Goal: Obtain resource: Download file/media

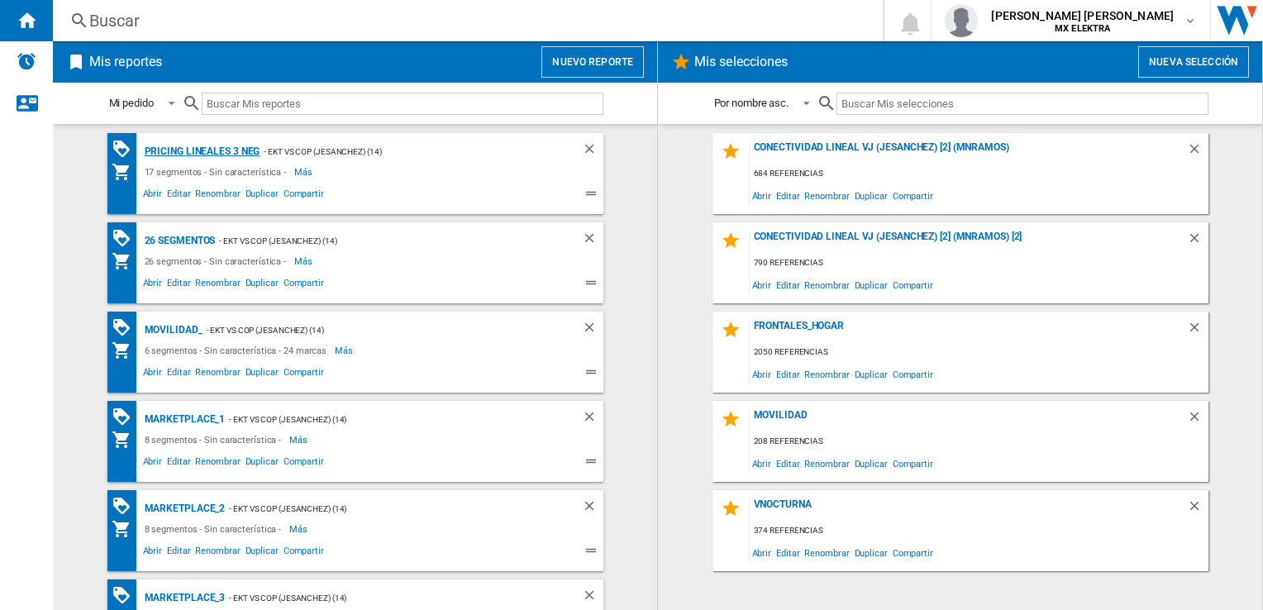
click at [164, 144] on div "Pricing lineales 3 neg" at bounding box center [201, 151] width 120 height 21
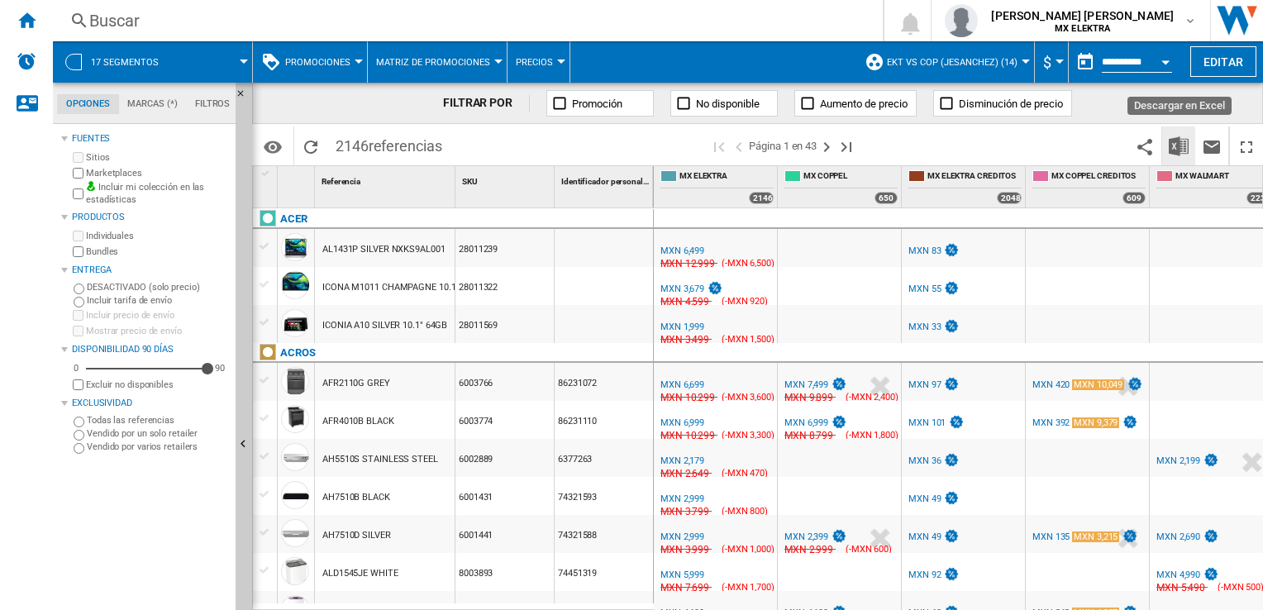
click at [1187, 153] on img "Descargar en Excel" at bounding box center [1179, 146] width 20 height 20
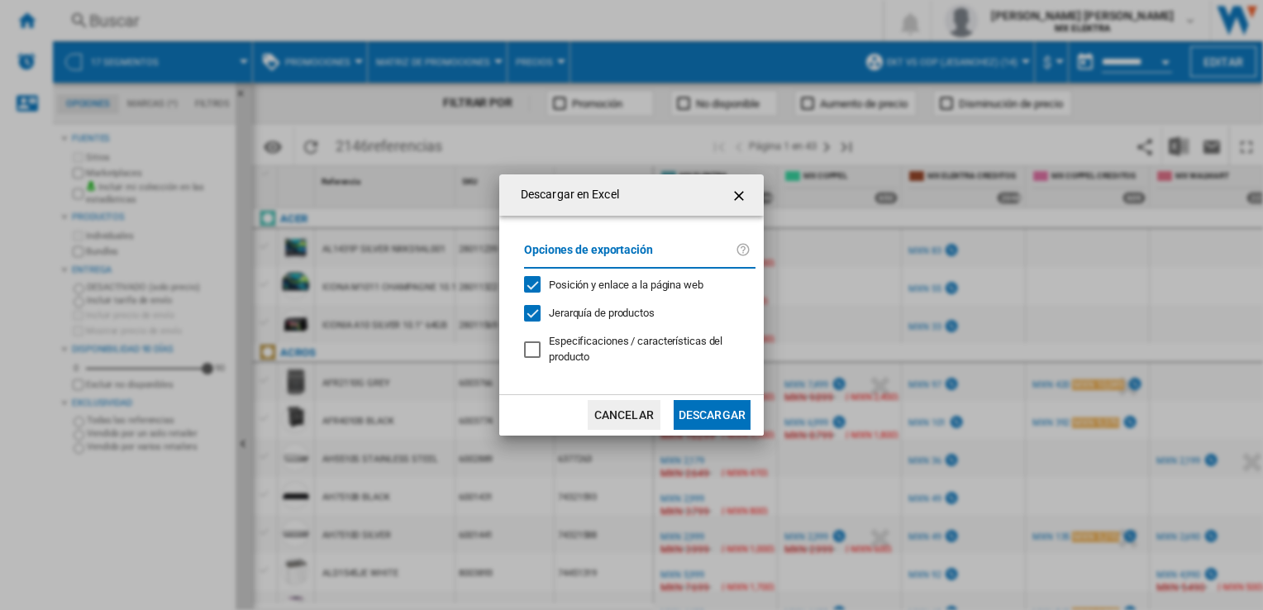
click at [718, 426] on button "Descargar" at bounding box center [712, 415] width 77 height 30
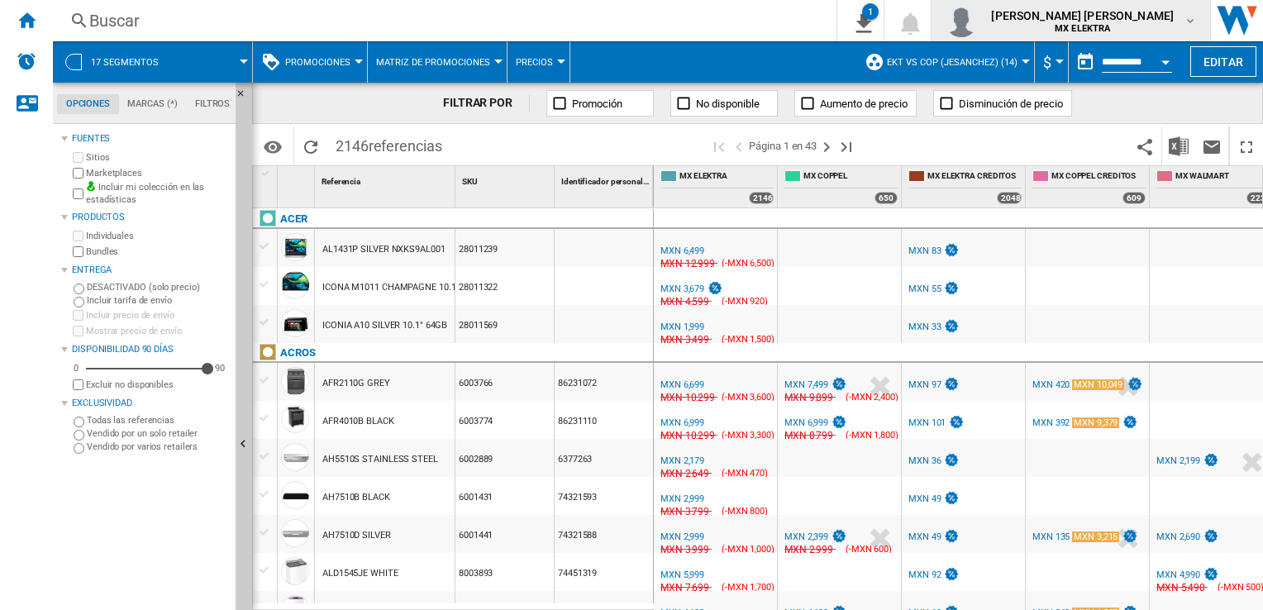
click at [1189, 26] on md-icon "button" at bounding box center [1190, 20] width 13 height 13
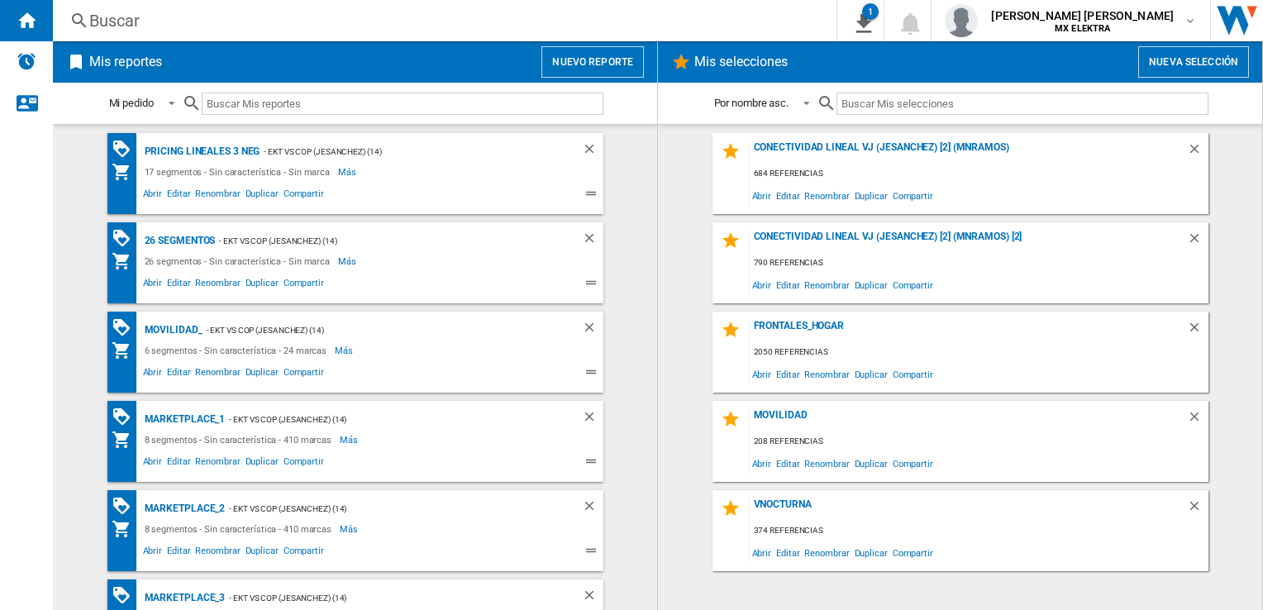
click at [1075, 68] on span "Mis selecciones" at bounding box center [910, 61] width 439 height 31
click at [181, 150] on div "Pricing lineales 3 neg" at bounding box center [201, 151] width 120 height 21
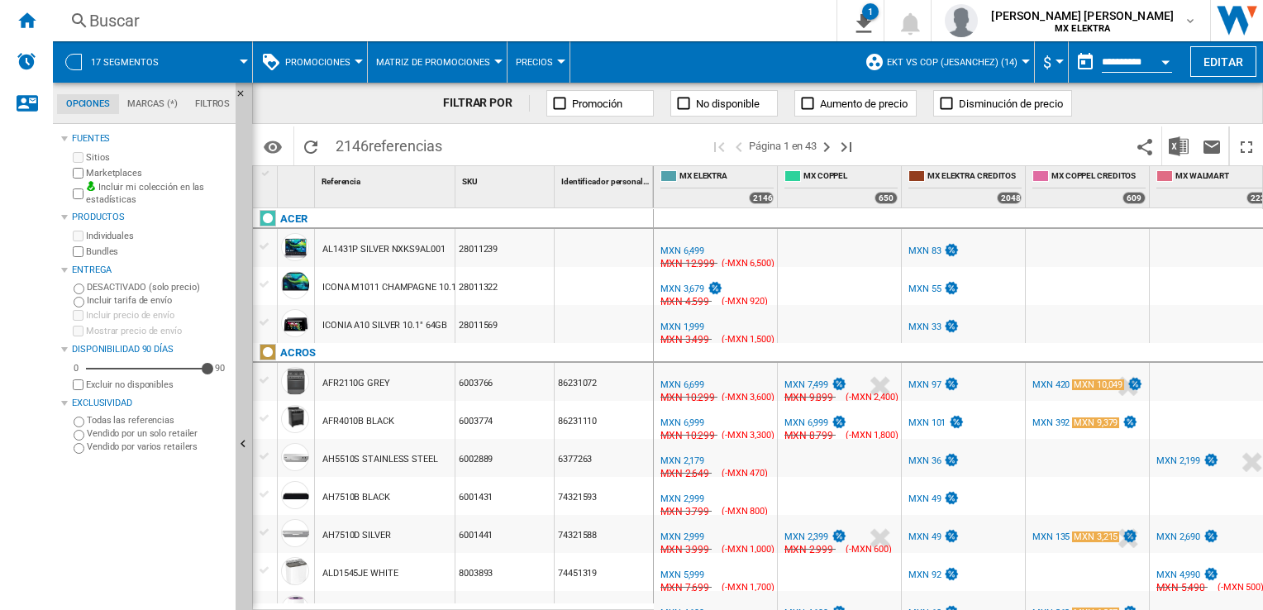
click at [100, 63] on span "17 segmentos" at bounding box center [125, 62] width 68 height 11
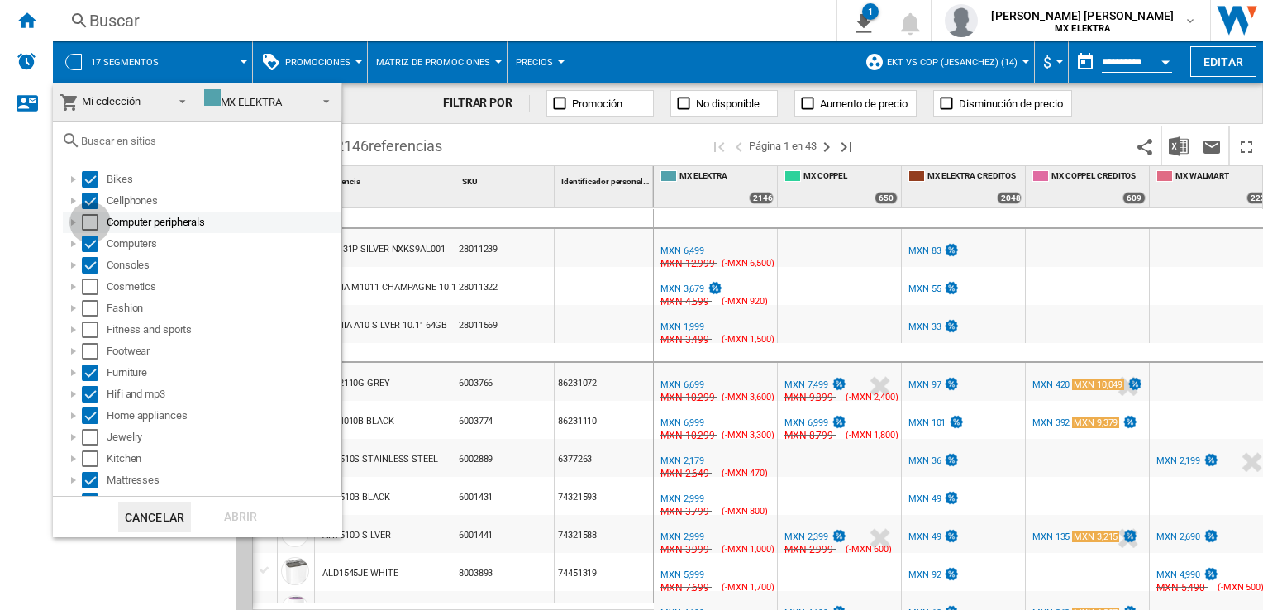
click at [88, 225] on div "Select" at bounding box center [90, 222] width 17 height 17
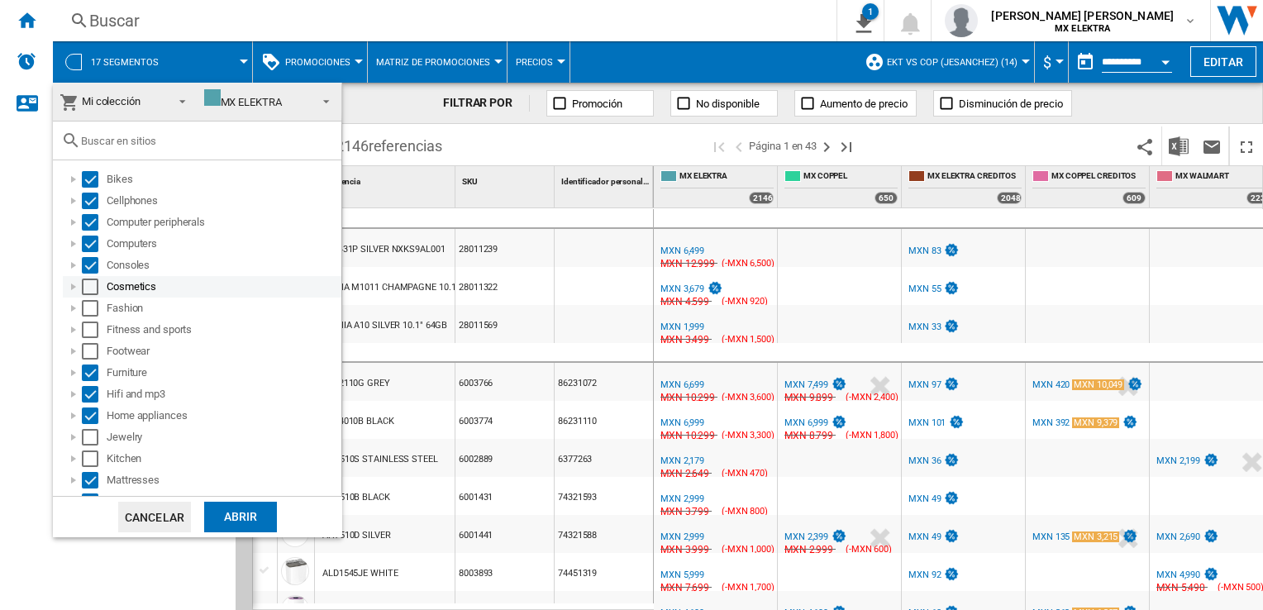
click at [86, 279] on div "Select" at bounding box center [90, 287] width 17 height 17
click at [88, 313] on div "Select" at bounding box center [90, 308] width 17 height 17
click at [89, 338] on div "Fitness and sports" at bounding box center [202, 329] width 279 height 21
click at [93, 332] on div "Select" at bounding box center [90, 330] width 17 height 17
click at [92, 352] on div "Select" at bounding box center [90, 351] width 17 height 17
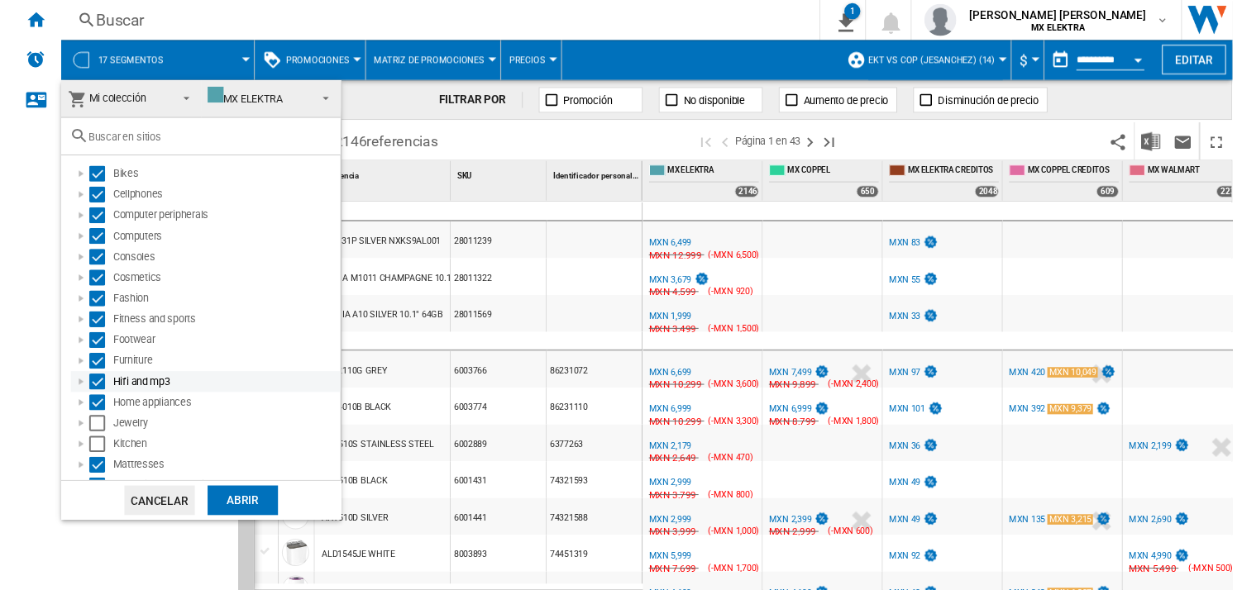
scroll to position [165, 0]
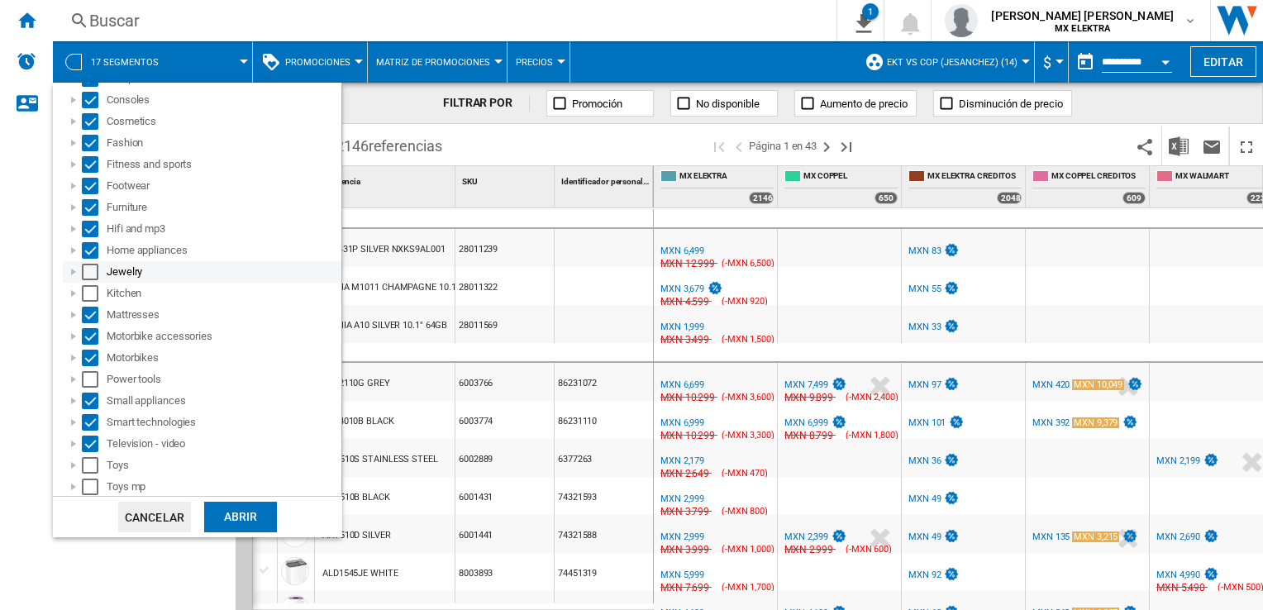
click at [88, 270] on div "Select" at bounding box center [90, 272] width 17 height 17
click at [88, 289] on div "Select" at bounding box center [90, 293] width 17 height 17
click at [90, 376] on div "Select" at bounding box center [90, 379] width 17 height 17
click at [87, 466] on div "Select" at bounding box center [90, 465] width 17 height 17
click at [87, 491] on div "Select" at bounding box center [90, 487] width 17 height 17
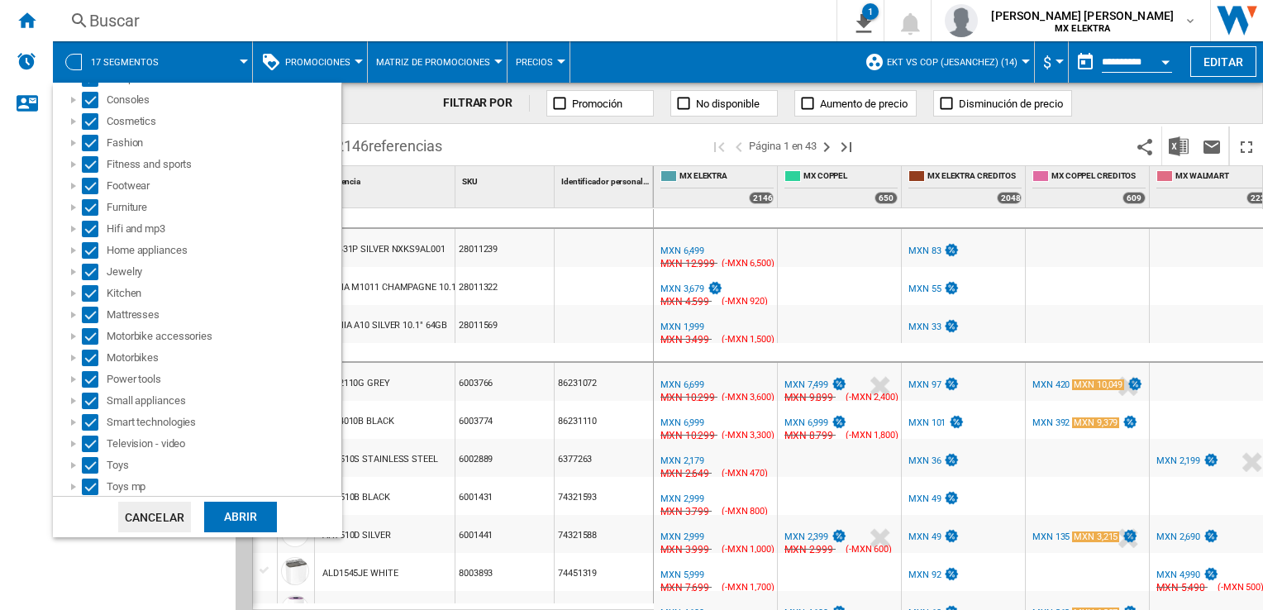
click at [244, 520] on div "Abrir" at bounding box center [240, 517] width 73 height 31
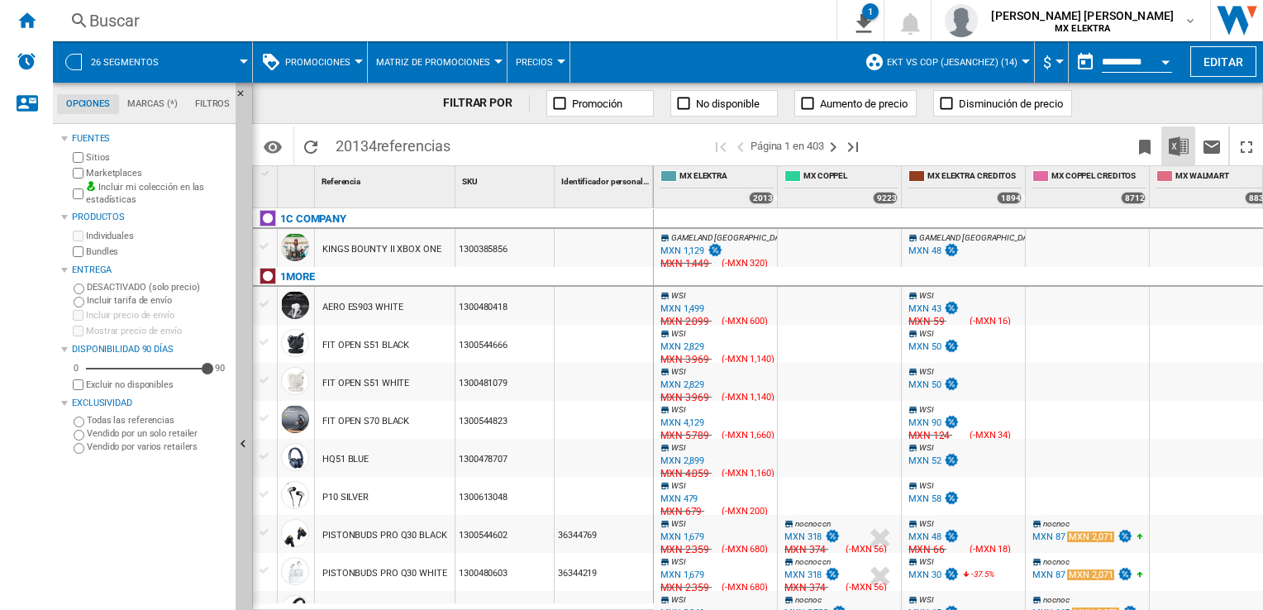
click at [1177, 150] on img "Descargar en Excel" at bounding box center [1179, 146] width 20 height 20
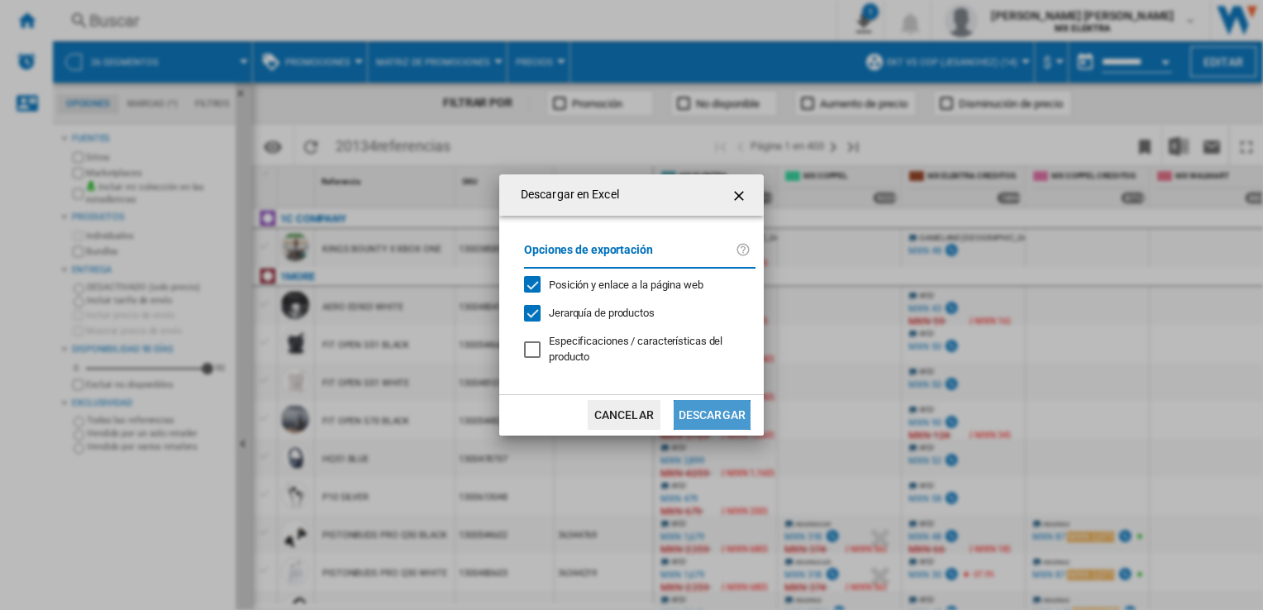
click at [684, 418] on button "Descargar" at bounding box center [712, 415] width 77 height 30
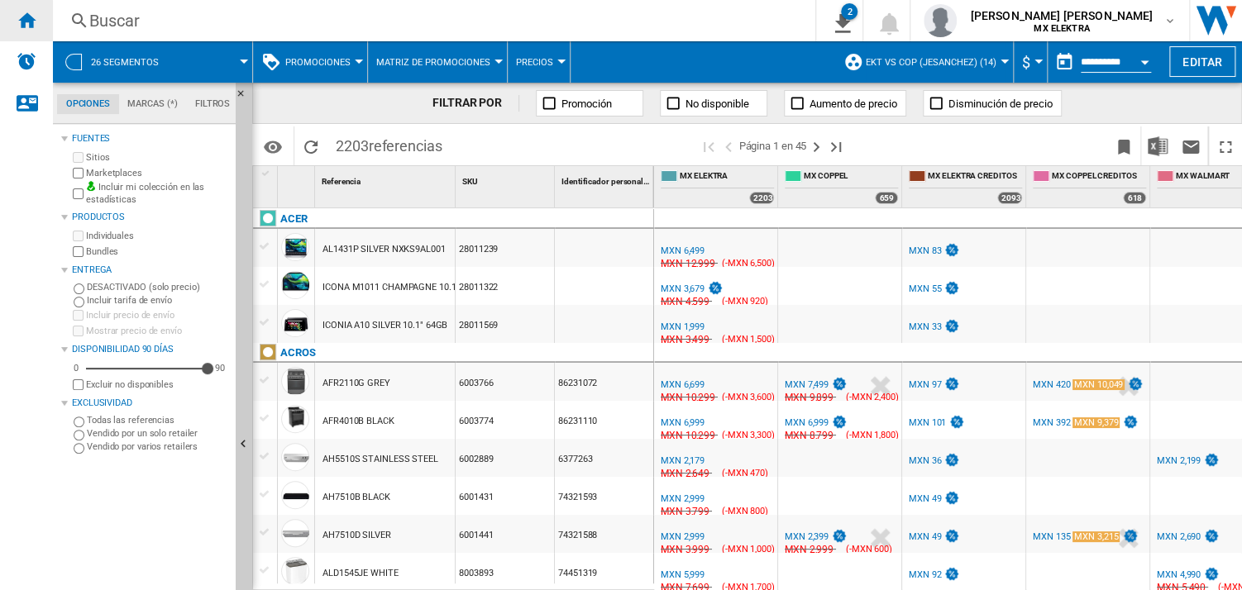
click at [30, 12] on ng-md-icon "Inicio" at bounding box center [27, 20] width 20 height 20
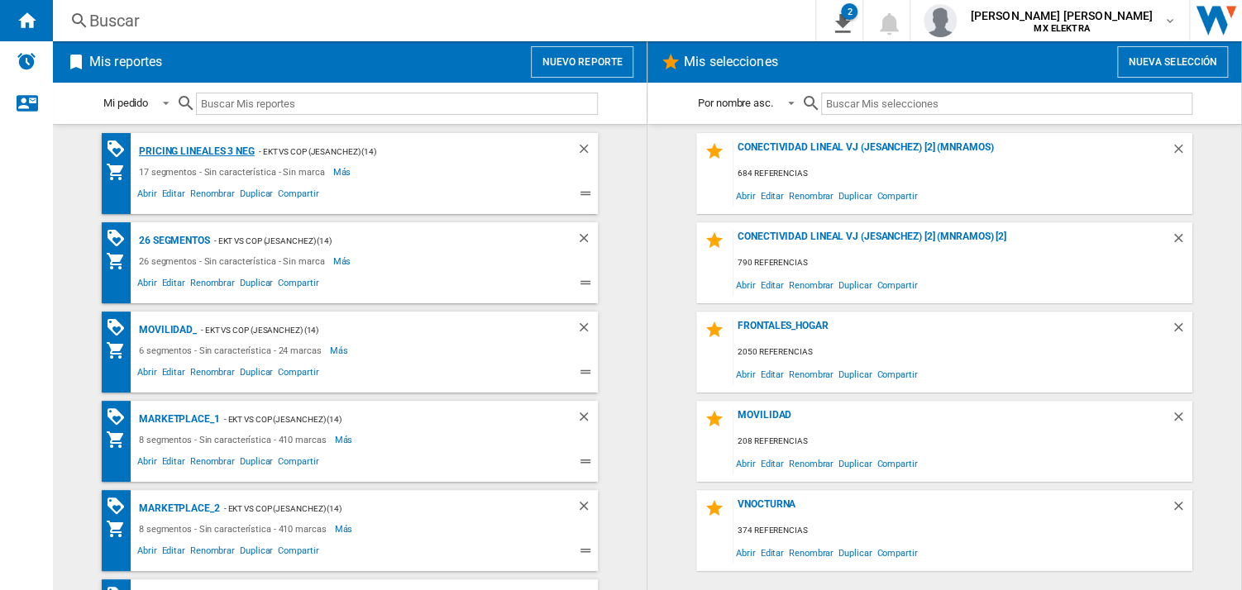
click at [203, 151] on div "Pricing lineales 3 neg" at bounding box center [195, 151] width 120 height 21
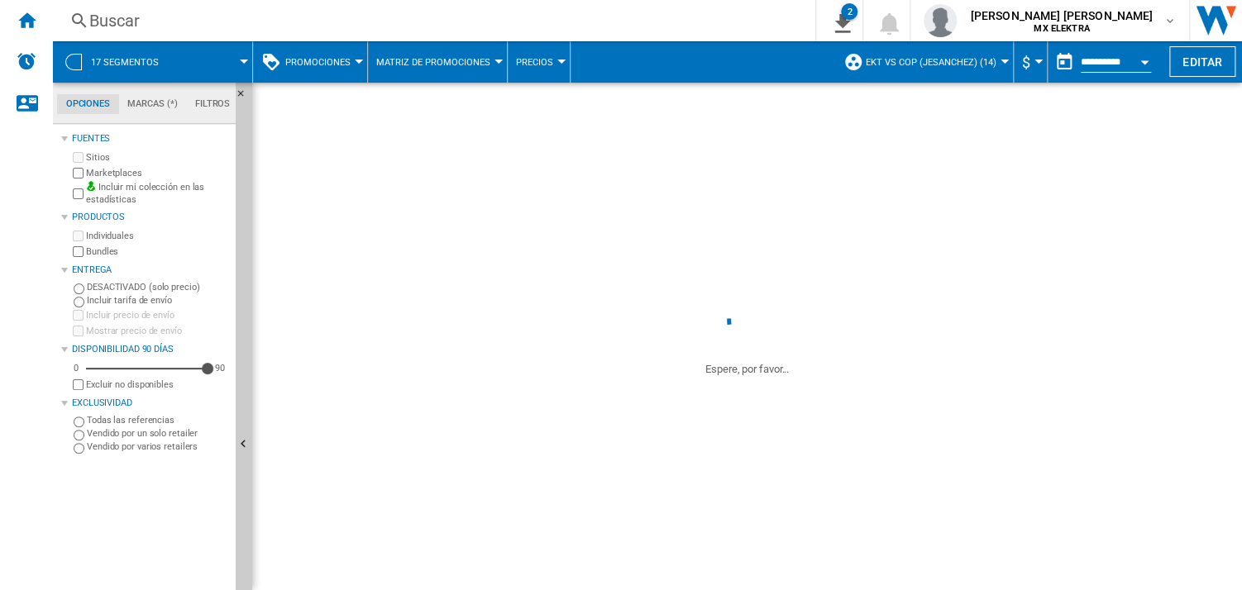
click at [148, 65] on span "17 segmentos" at bounding box center [125, 62] width 68 height 11
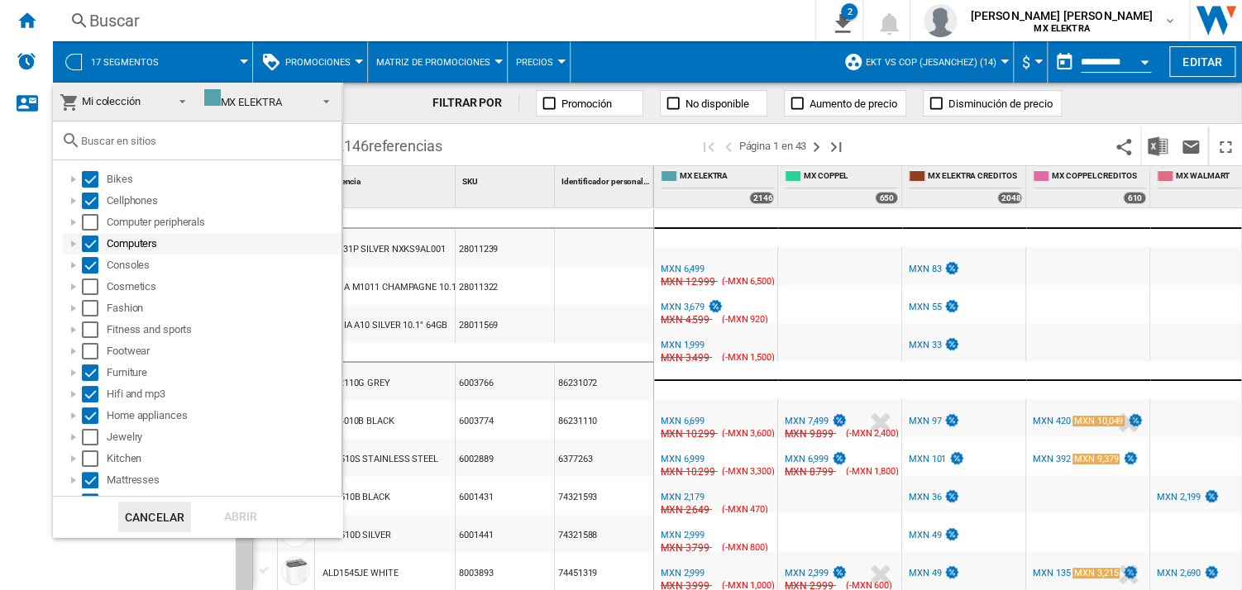
click at [86, 224] on div "Select" at bounding box center [90, 222] width 17 height 17
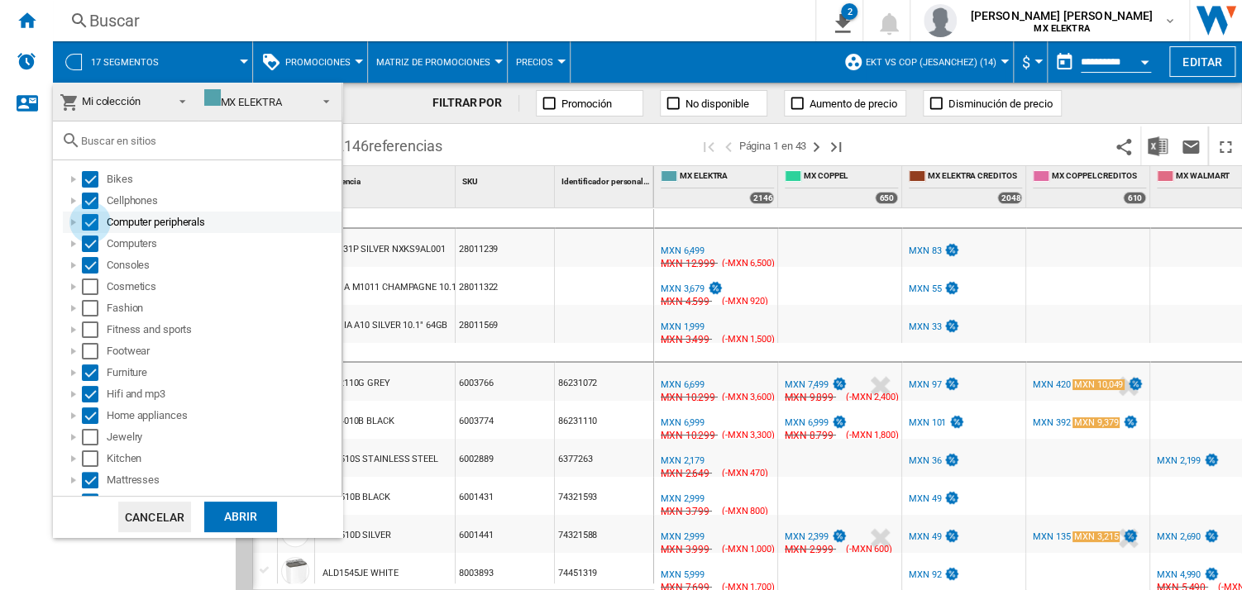
click at [84, 222] on div "Select" at bounding box center [90, 222] width 17 height 17
click at [89, 268] on div "Select" at bounding box center [90, 265] width 17 height 17
click at [91, 265] on div "Select" at bounding box center [90, 265] width 17 height 17
click at [93, 288] on div "Select" at bounding box center [90, 287] width 17 height 17
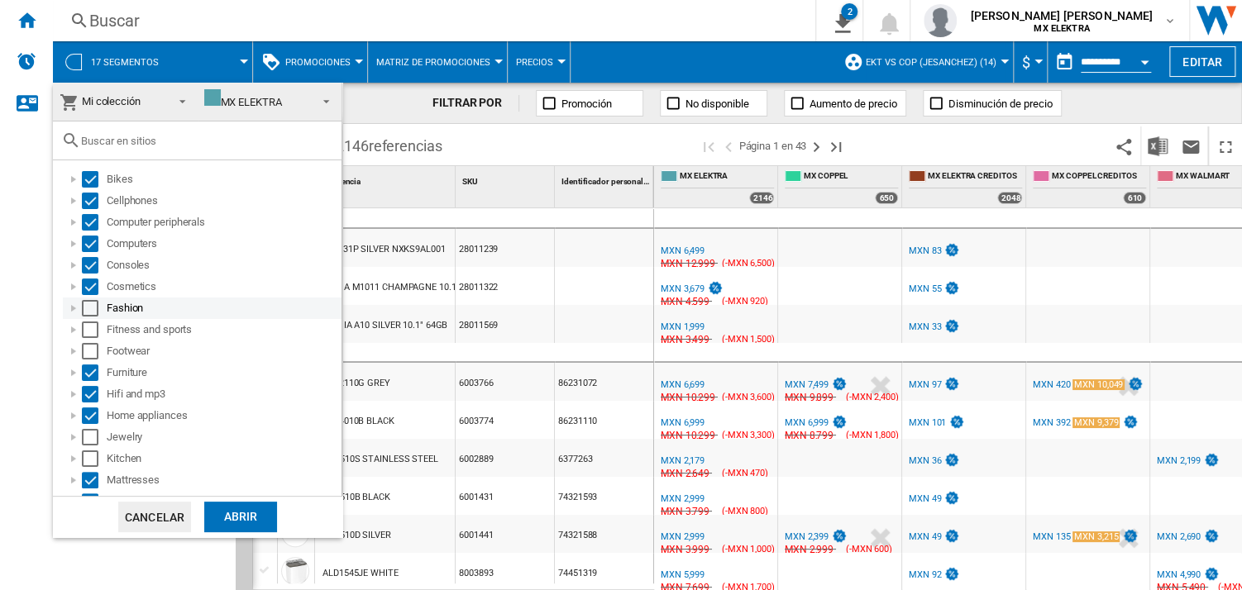
click at [96, 308] on div "Select" at bounding box center [90, 308] width 17 height 17
click at [99, 337] on md-checkbox "Select" at bounding box center [94, 330] width 25 height 17
click at [103, 357] on md-checkbox "Select" at bounding box center [94, 351] width 25 height 17
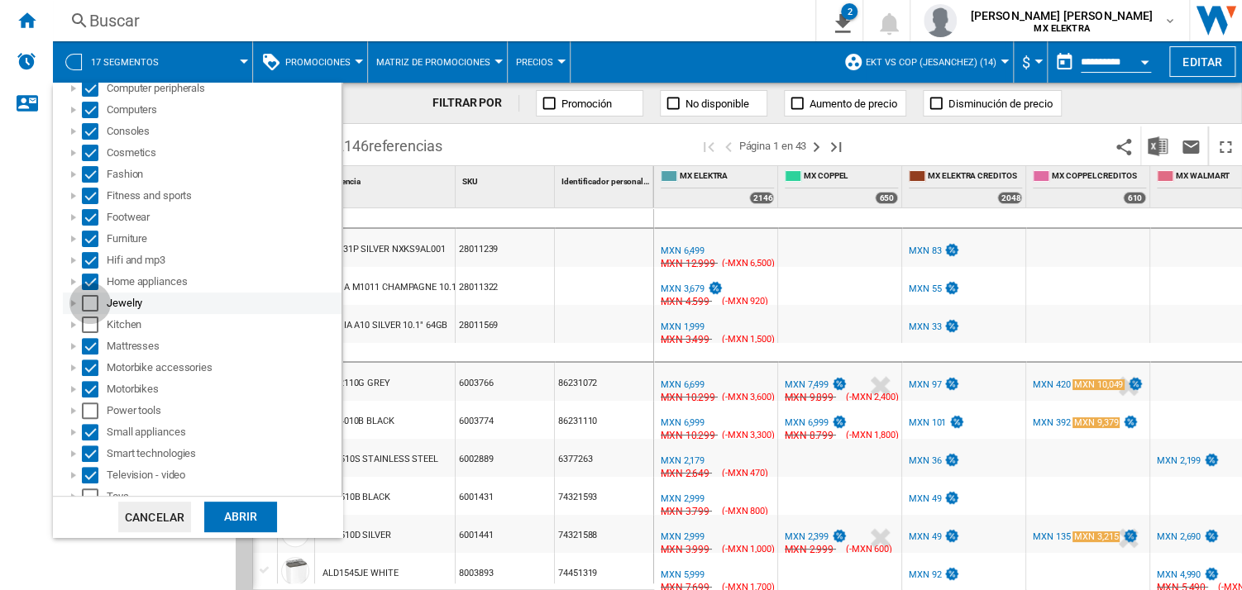
click at [91, 300] on div "Select" at bounding box center [90, 303] width 17 height 17
click at [92, 310] on div "Select" at bounding box center [90, 303] width 17 height 17
click at [93, 330] on div "Select" at bounding box center [90, 325] width 17 height 17
click at [93, 306] on div "Select" at bounding box center [90, 303] width 17 height 17
click at [92, 403] on div "Select" at bounding box center [90, 411] width 17 height 17
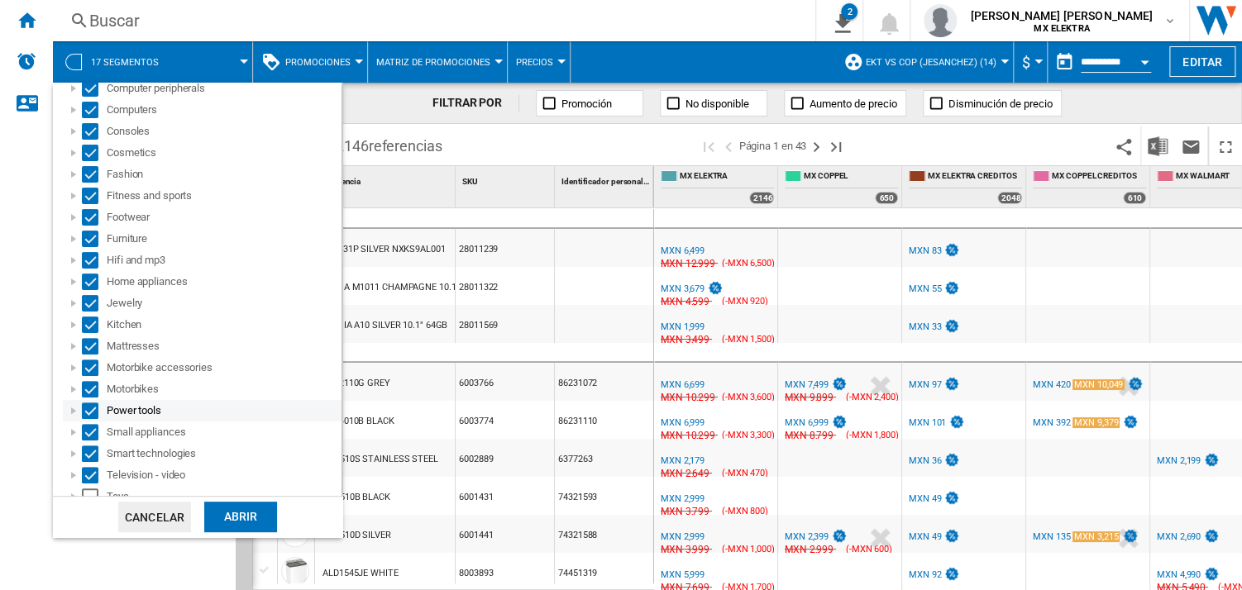
scroll to position [252, 0]
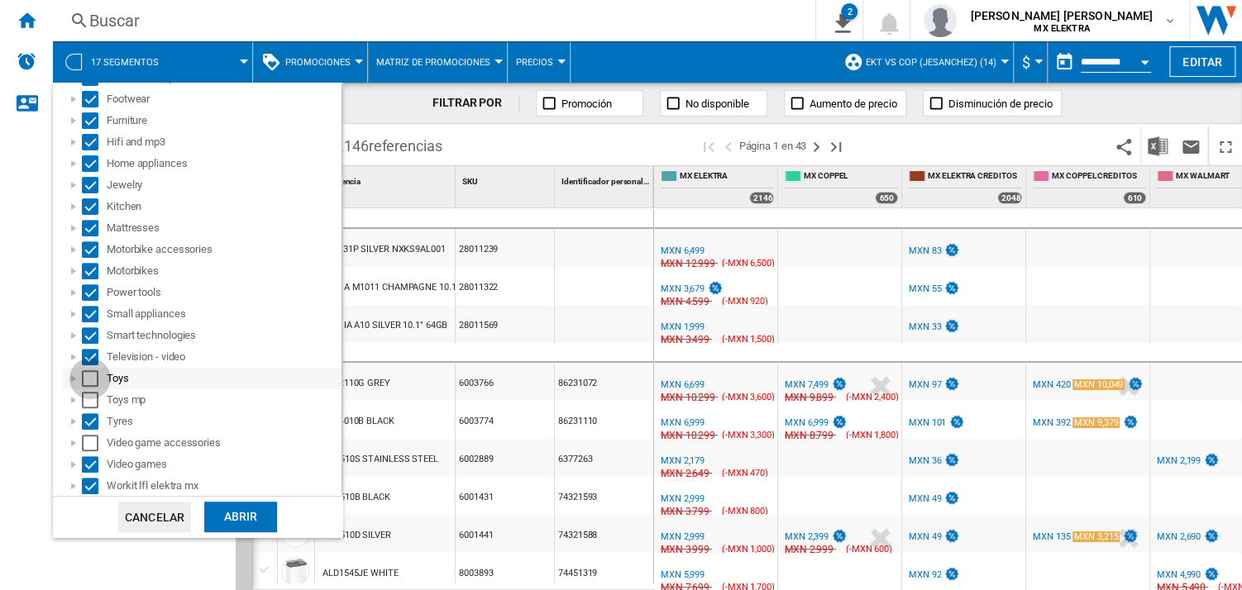
click at [87, 377] on div "Select" at bounding box center [90, 378] width 17 height 17
click at [99, 402] on md-checkbox "Select" at bounding box center [94, 400] width 25 height 17
click at [93, 450] on div "Select" at bounding box center [90, 443] width 17 height 17
click at [217, 509] on div "Abrir" at bounding box center [240, 517] width 73 height 31
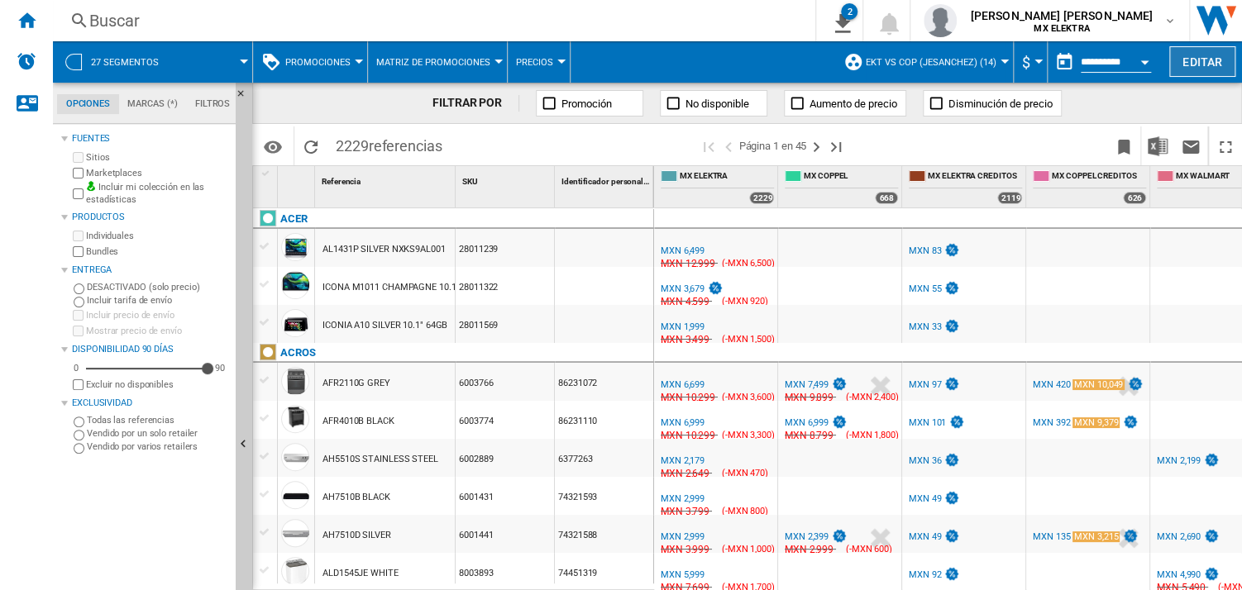
click at [1201, 60] on button "Editar" at bounding box center [1202, 61] width 66 height 31
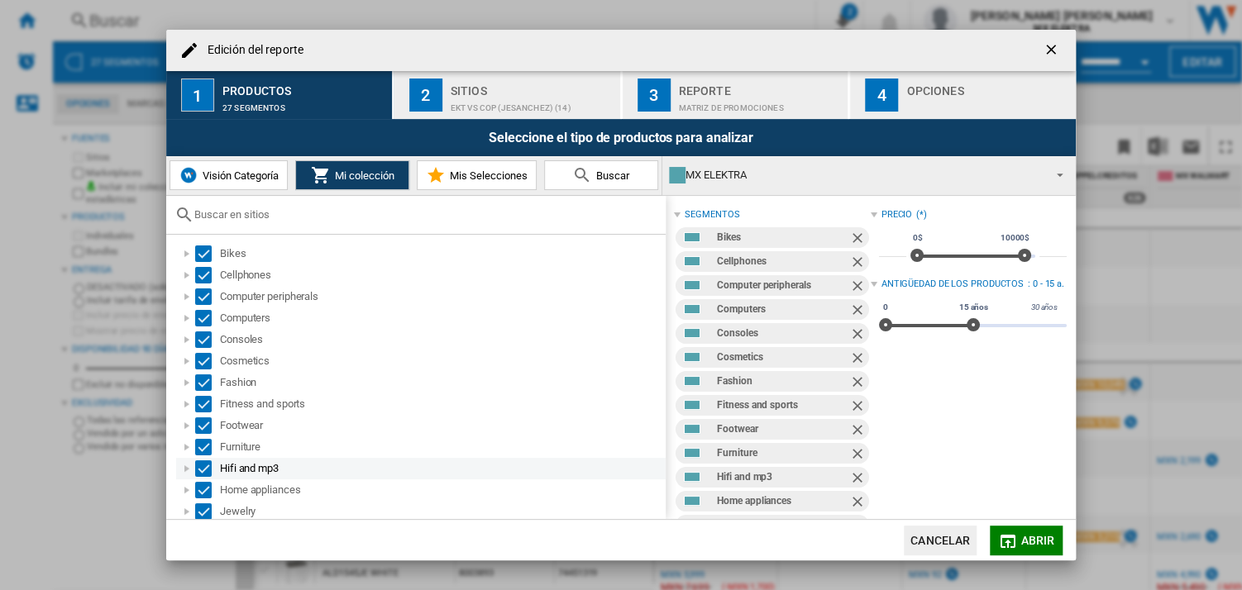
scroll to position [303, 0]
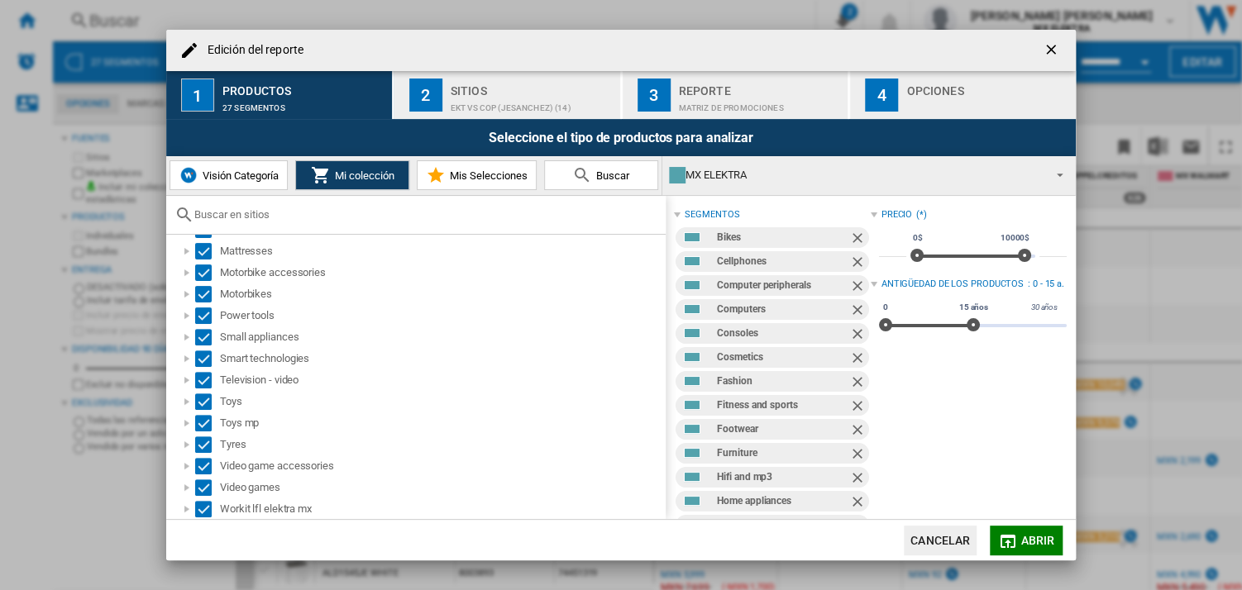
click at [1035, 554] on button "Abrir" at bounding box center [1026, 541] width 73 height 30
